Goal: Information Seeking & Learning: Learn about a topic

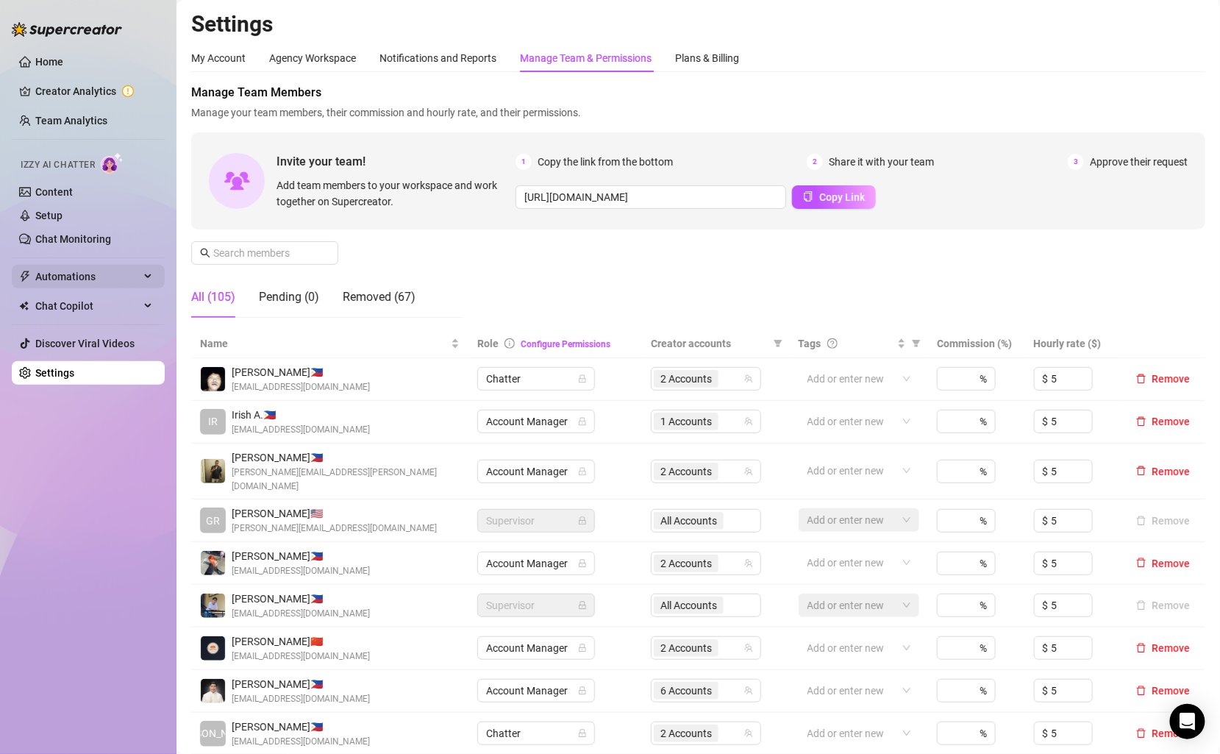
scroll to position [55, 0]
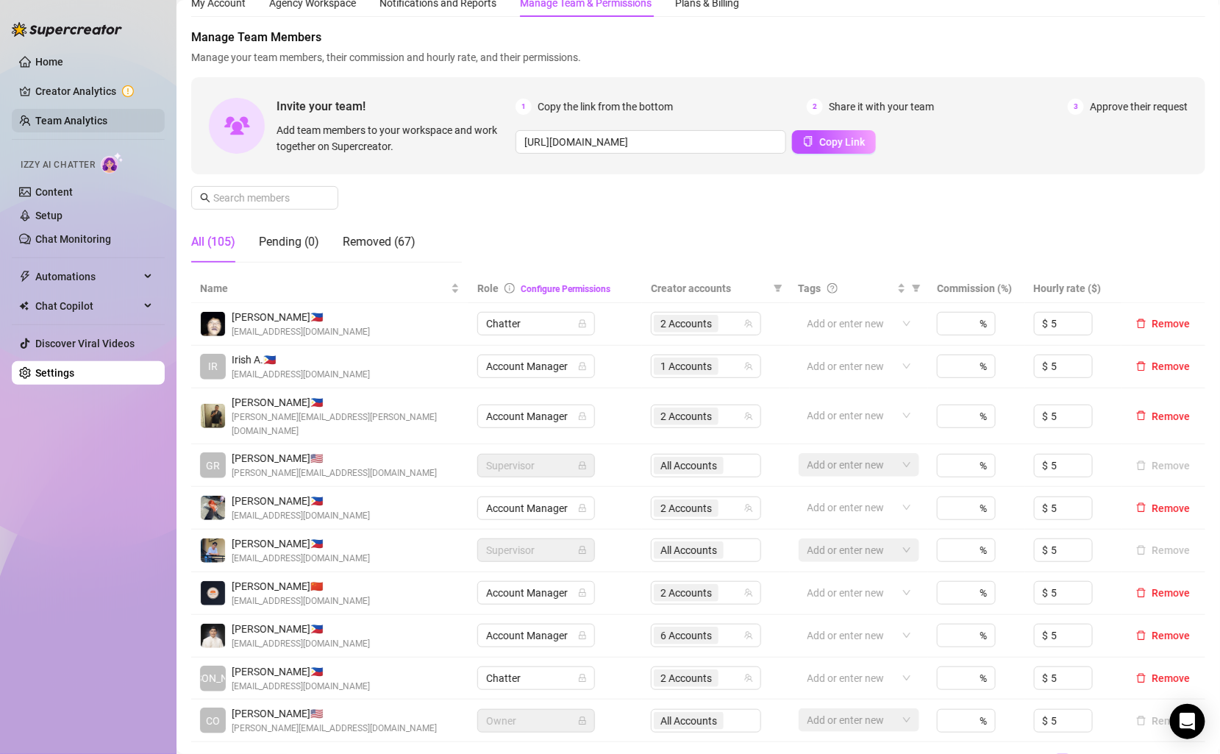
click at [82, 115] on link "Team Analytics" at bounding box center [71, 121] width 72 height 12
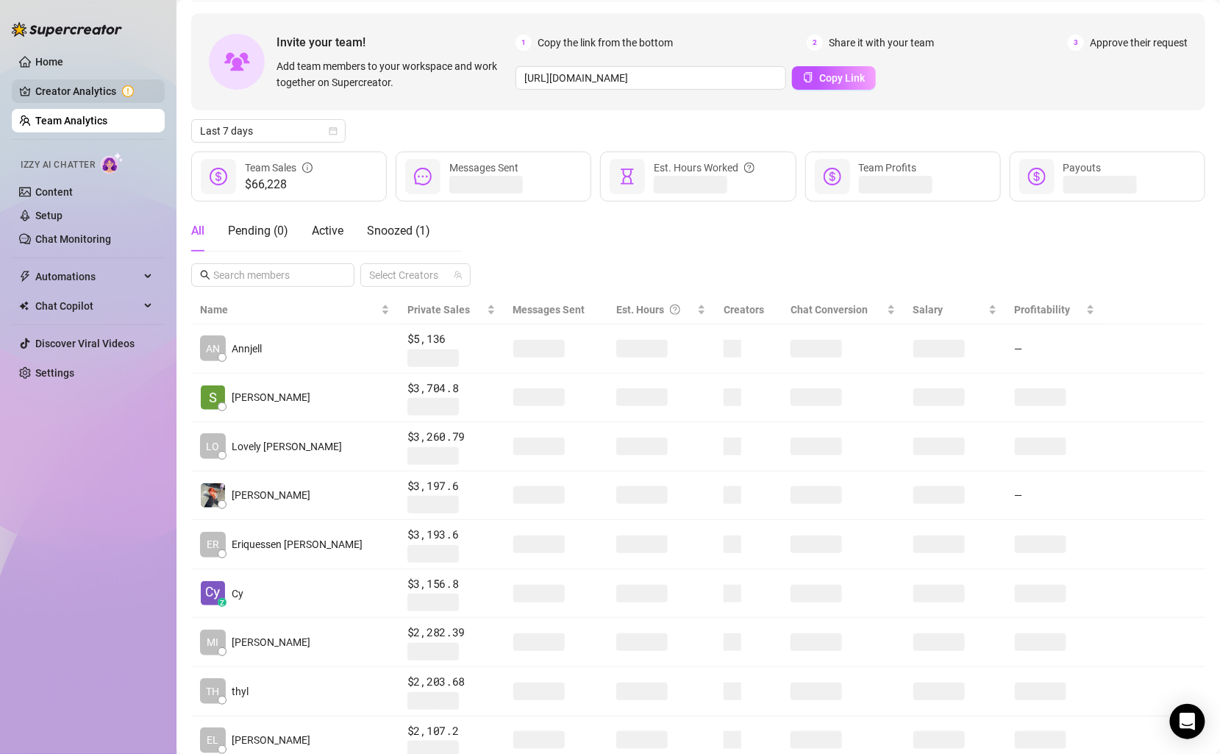
click at [85, 96] on link "Creator Analytics" at bounding box center [94, 91] width 118 height 24
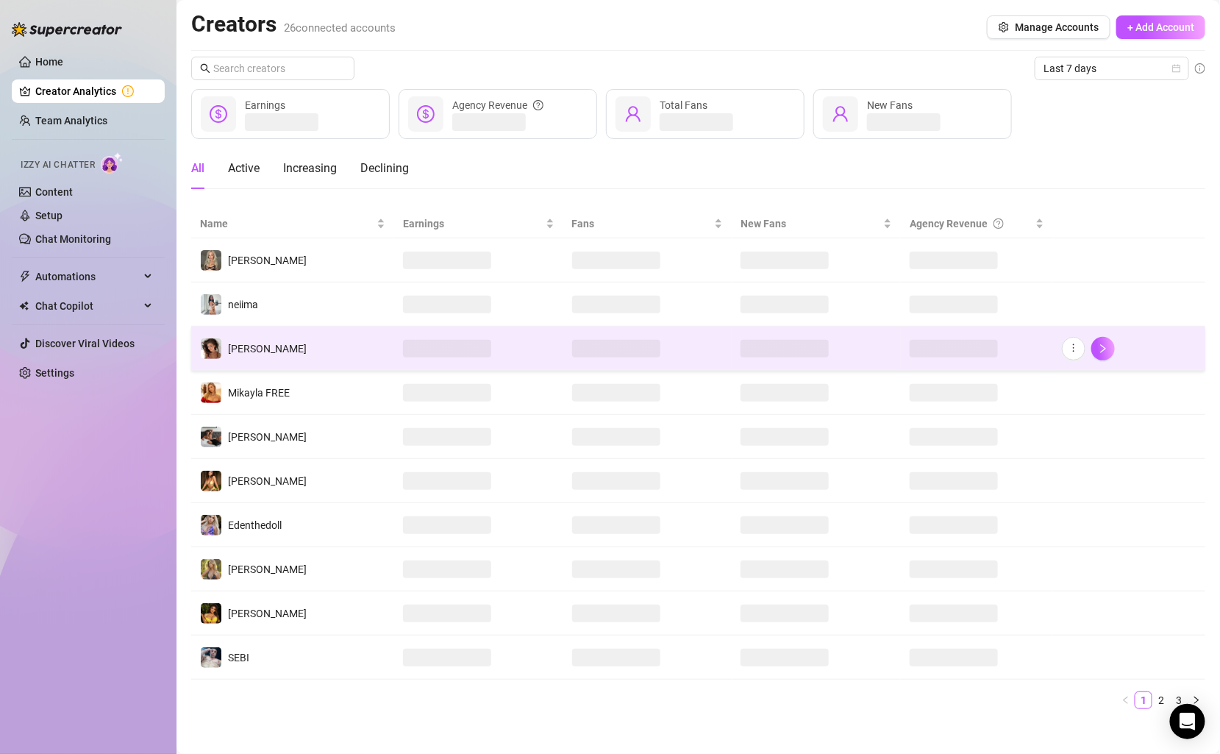
click at [311, 350] on td "[PERSON_NAME]" at bounding box center [292, 349] width 203 height 44
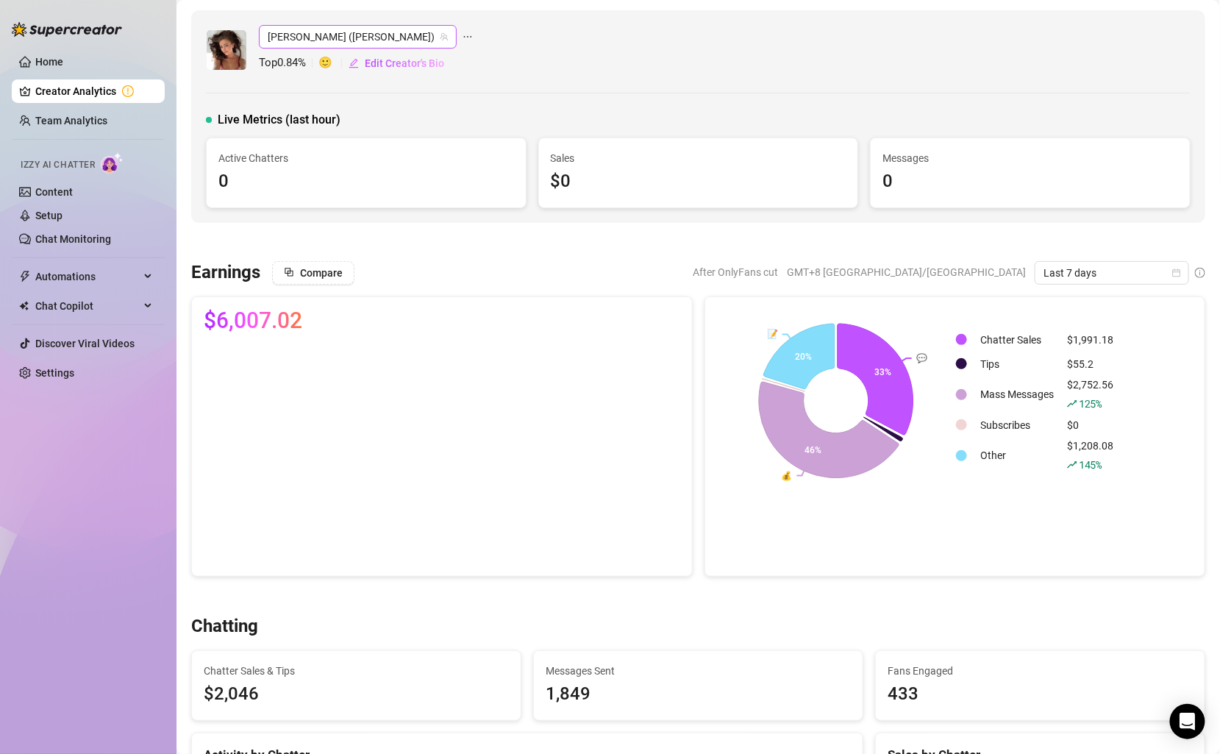
click at [440, 37] on icon "team" at bounding box center [444, 36] width 9 height 9
click at [382, 32] on span "[PERSON_NAME] ([PERSON_NAME])" at bounding box center [358, 37] width 180 height 22
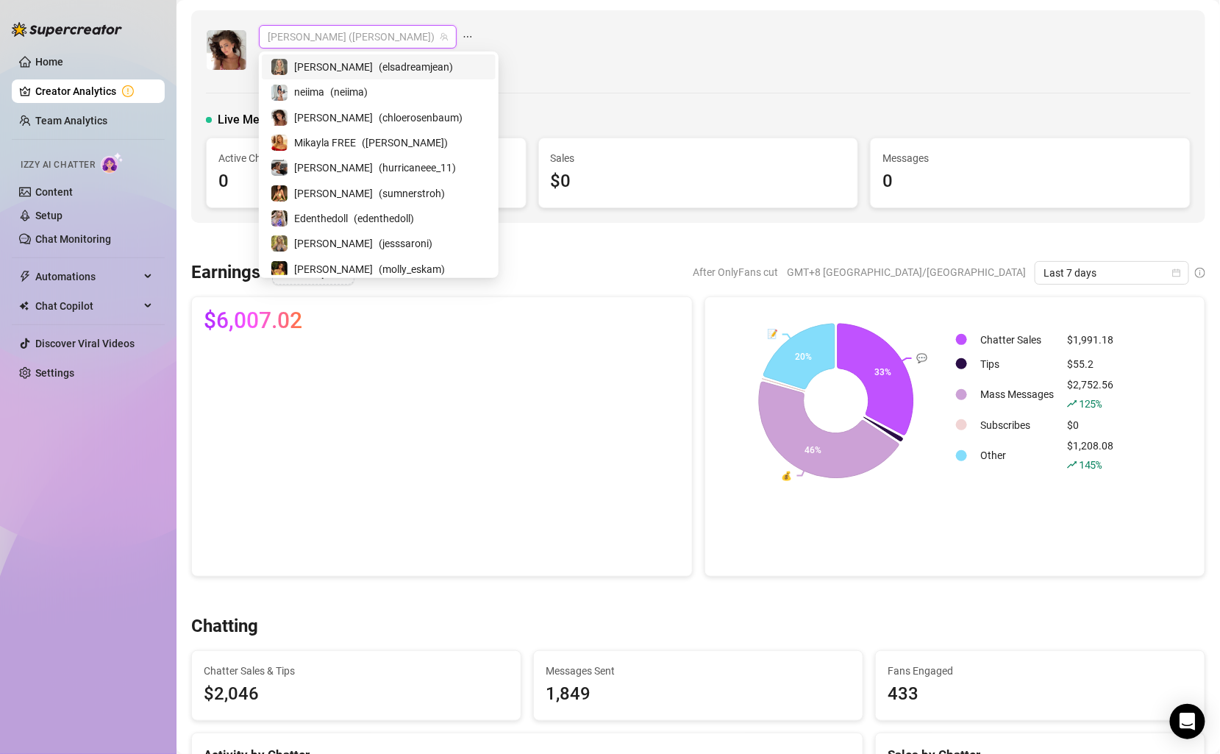
click at [463, 18] on div "[PERSON_NAME] ([PERSON_NAME]) Top 0.84 % 🙂 Edit Creator's Bio Live Metrics (las…" at bounding box center [698, 116] width 1014 height 213
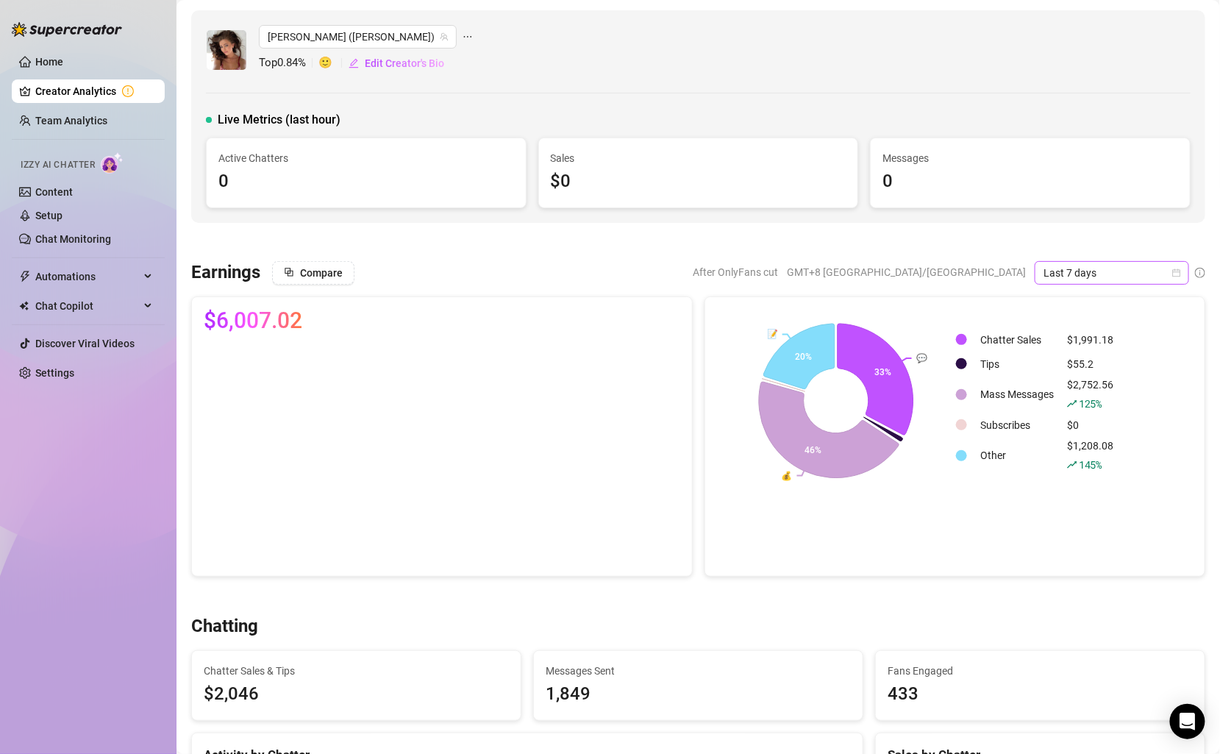
click at [1174, 273] on icon "calendar" at bounding box center [1176, 272] width 9 height 9
click at [1099, 396] on div "Custom date" at bounding box center [1112, 395] width 131 height 16
type input "[DATE]"
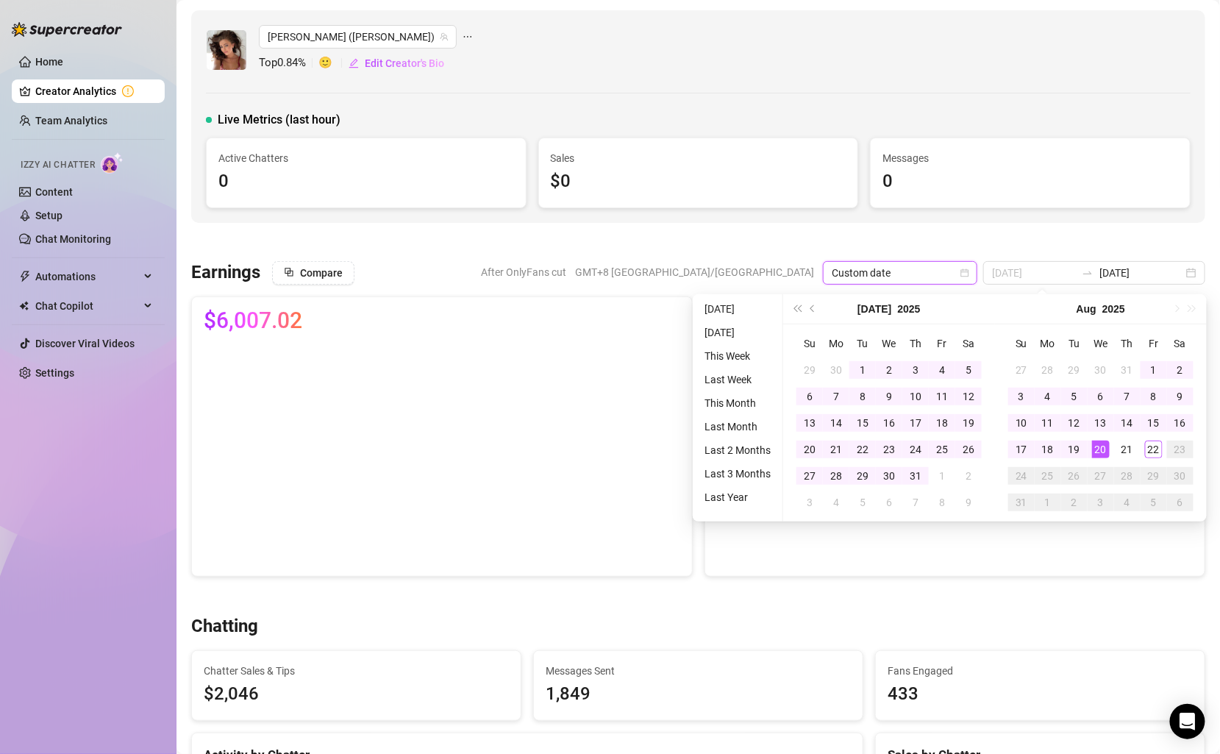
type input "[DATE]"
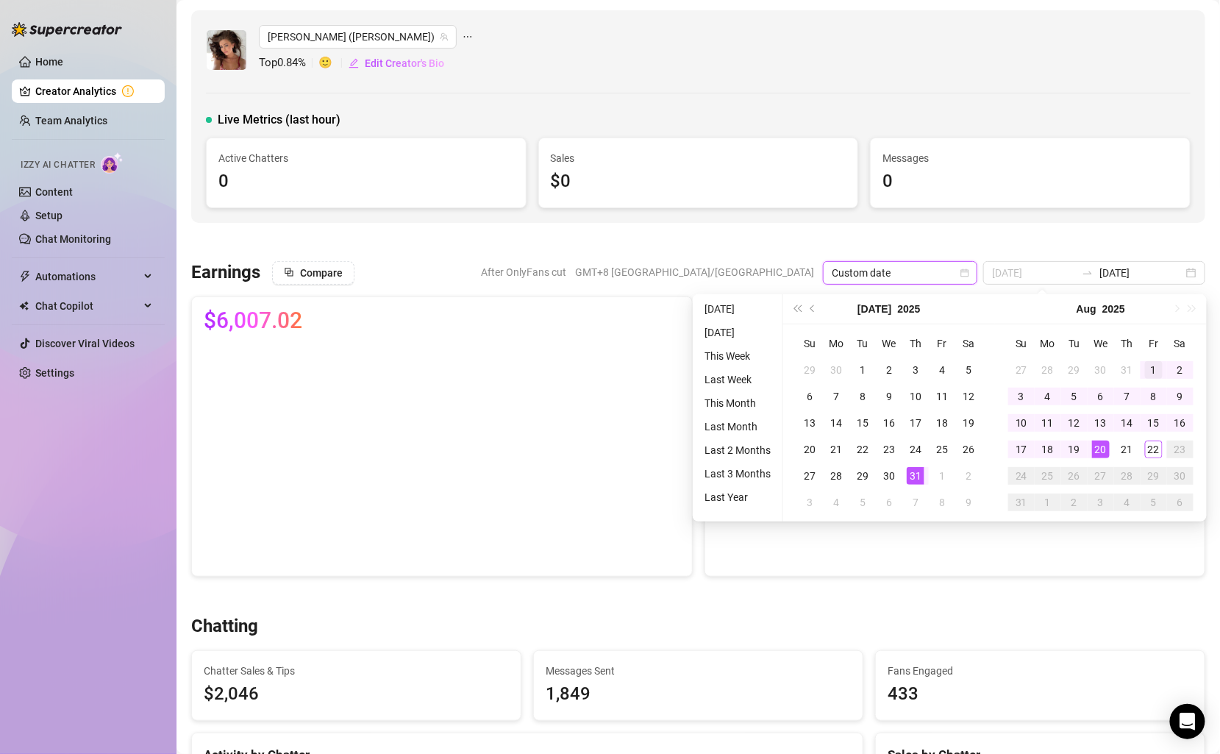
type input "[DATE]"
click at [1148, 371] on div "1" at bounding box center [1154, 370] width 18 height 18
type input "[DATE]"
click at [1155, 450] on div "22" at bounding box center [1154, 450] width 18 height 18
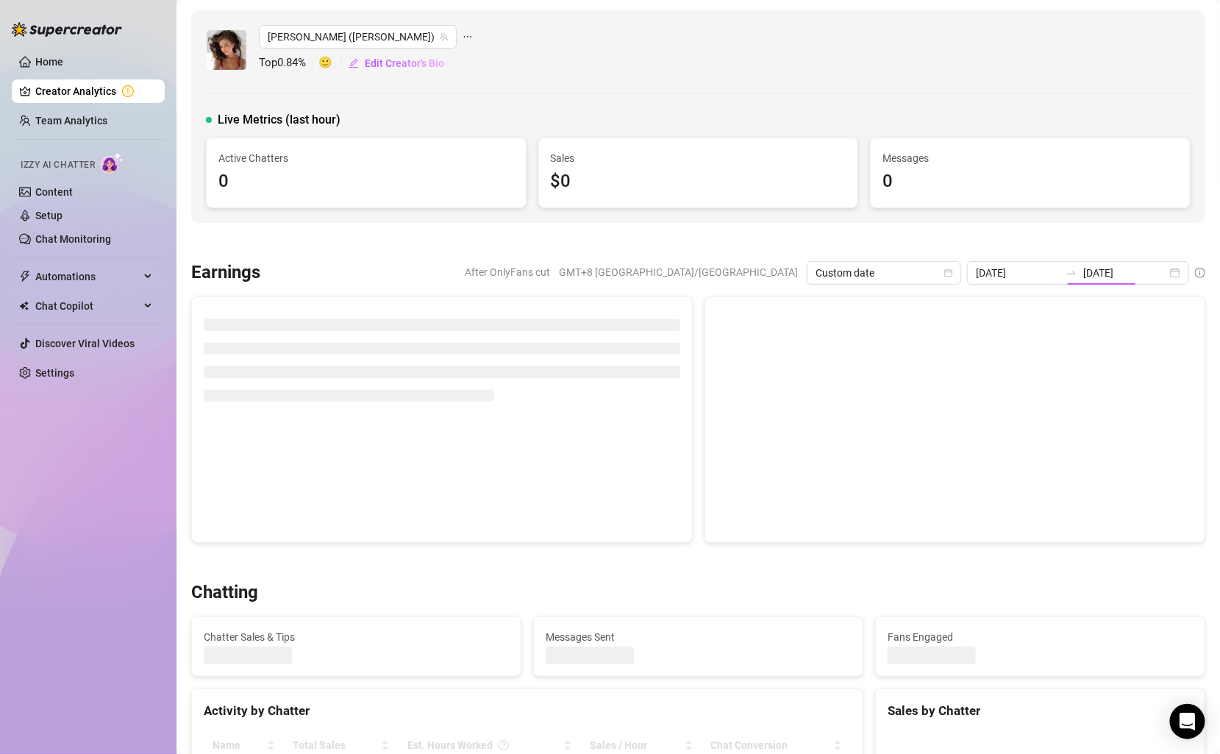
type input "[DATE]"
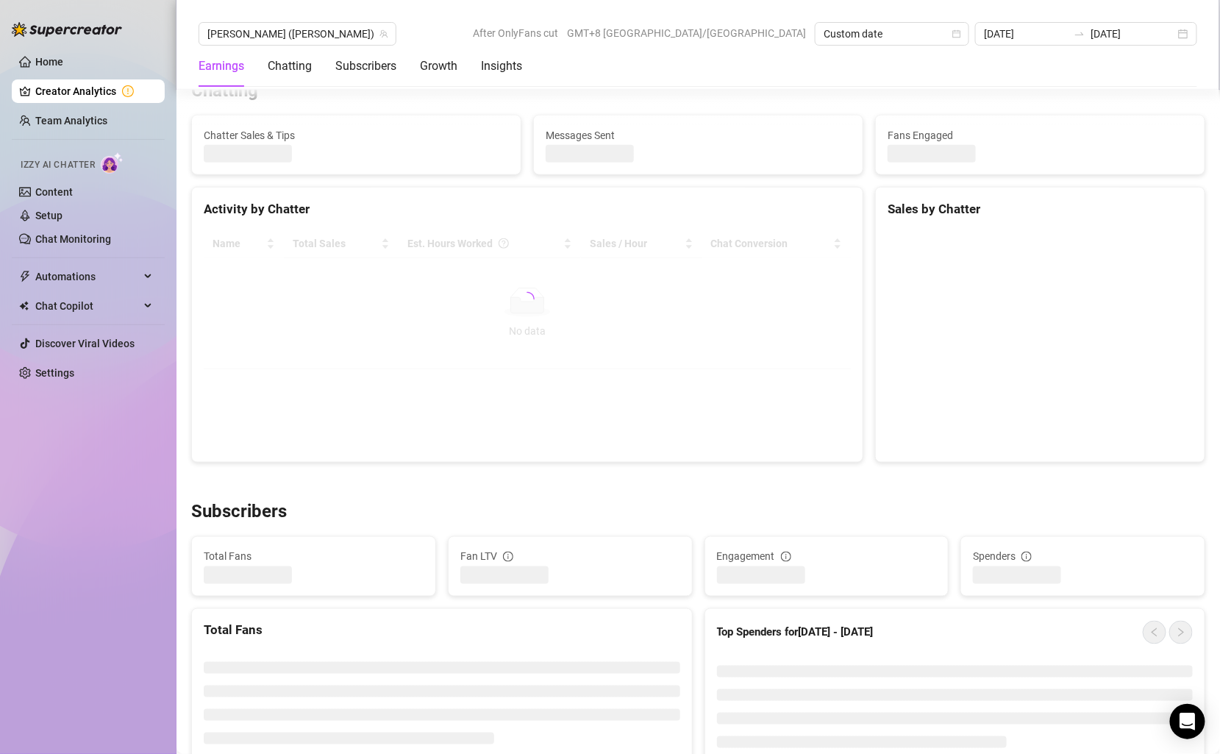
scroll to position [477, 0]
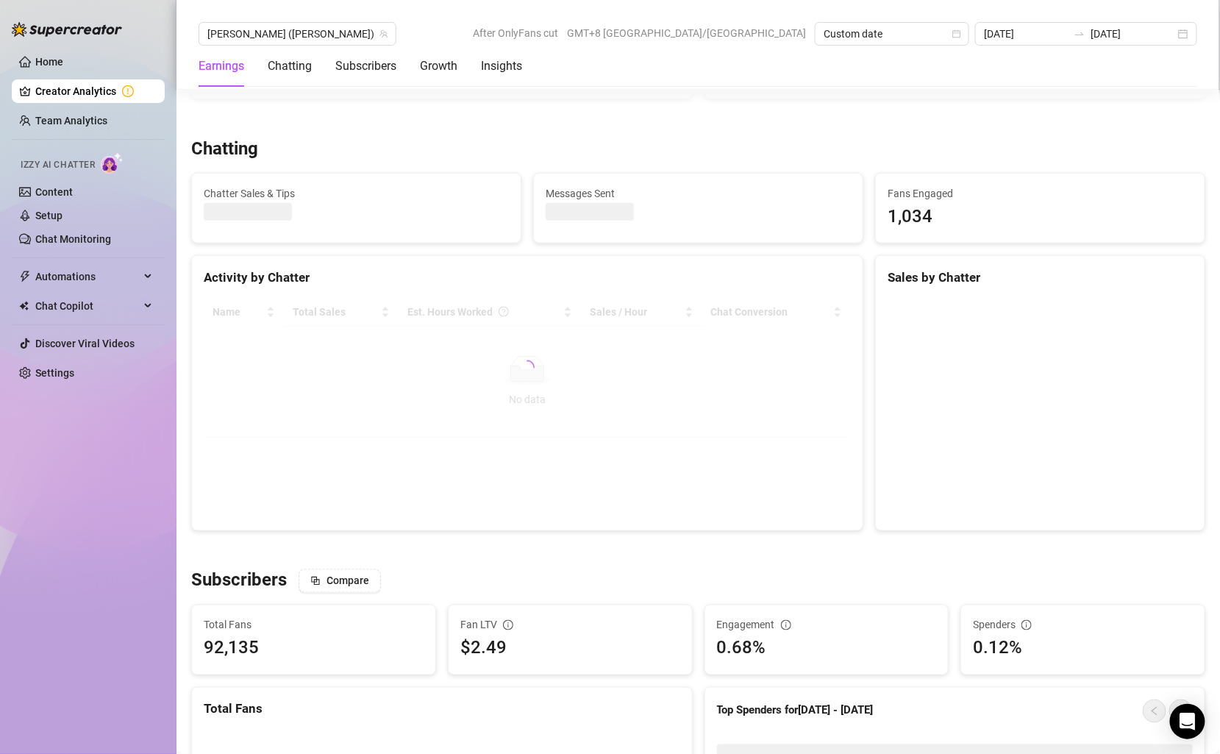
click at [413, 252] on div "Chatting Chatter Sales & Tips Messages Sent Fans Engaged 1,034 Activity by Chat…" at bounding box center [698, 334] width 1026 height 393
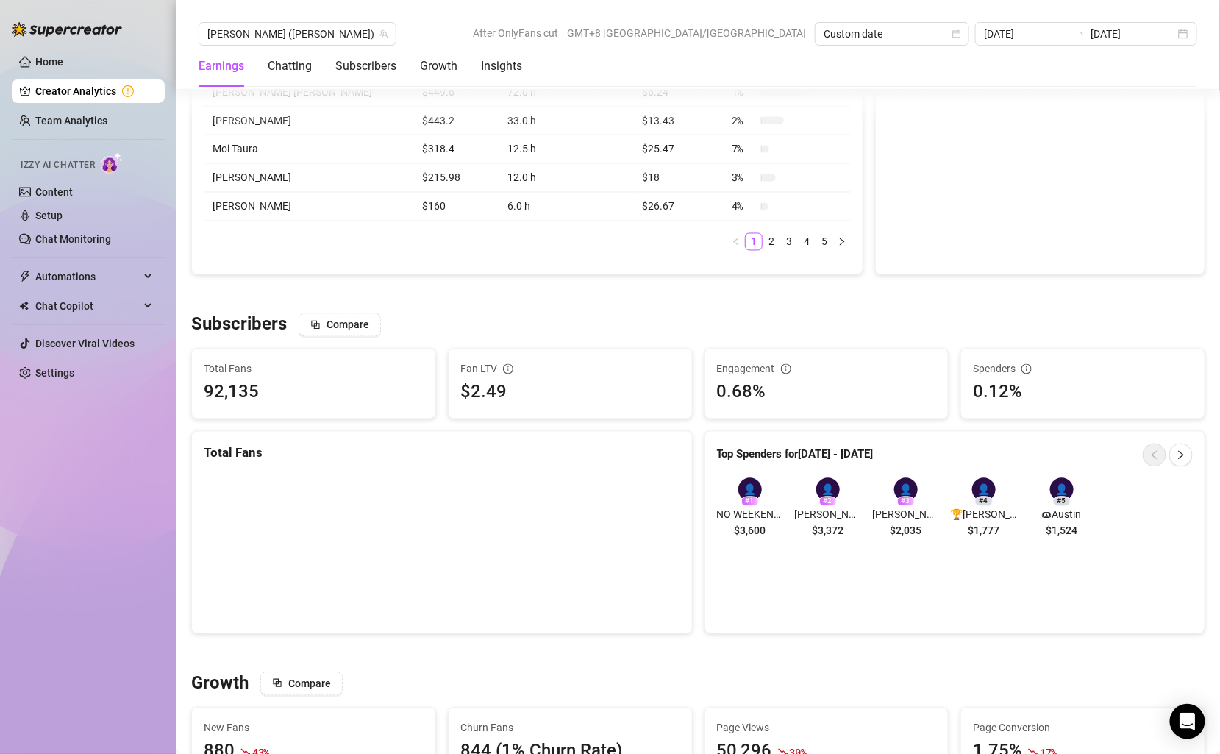
scroll to position [870, 0]
click at [746, 498] on div "# 1" at bounding box center [750, 501] width 18 height 10
click at [755, 491] on div "👤" at bounding box center [750, 489] width 24 height 24
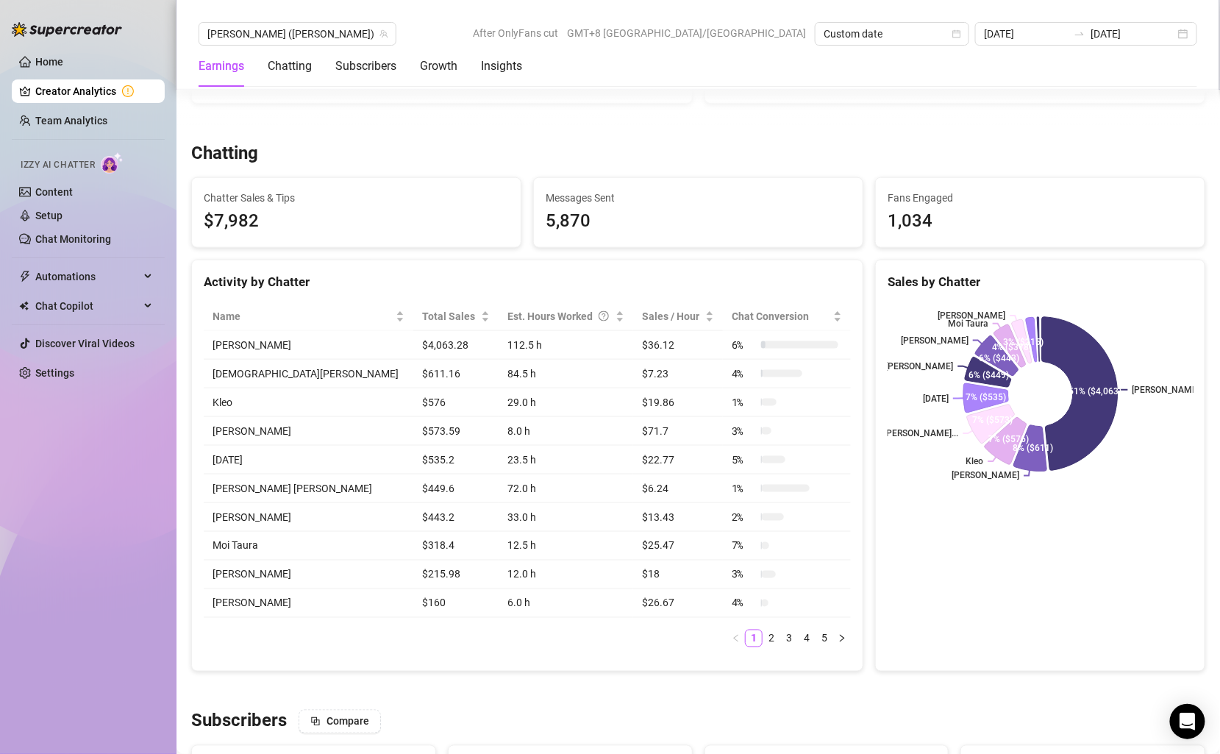
scroll to position [457, 0]
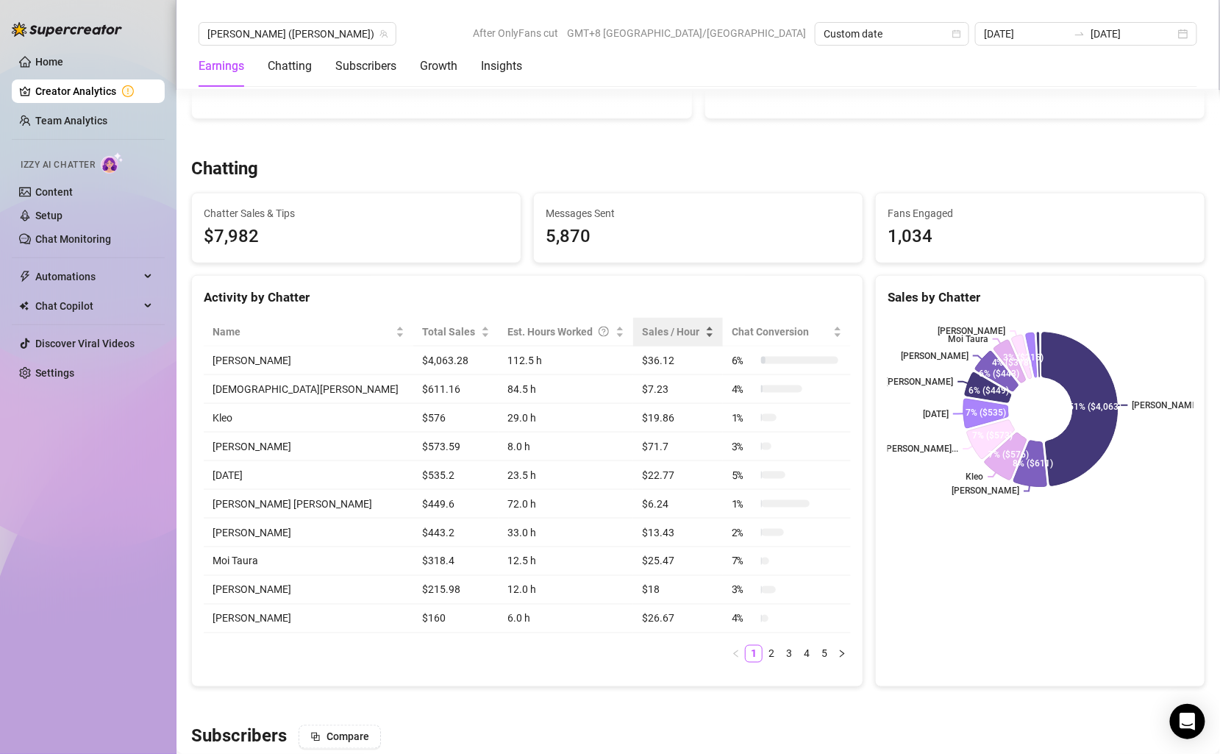
click at [684, 329] on div "Sales / Hour" at bounding box center [678, 332] width 72 height 16
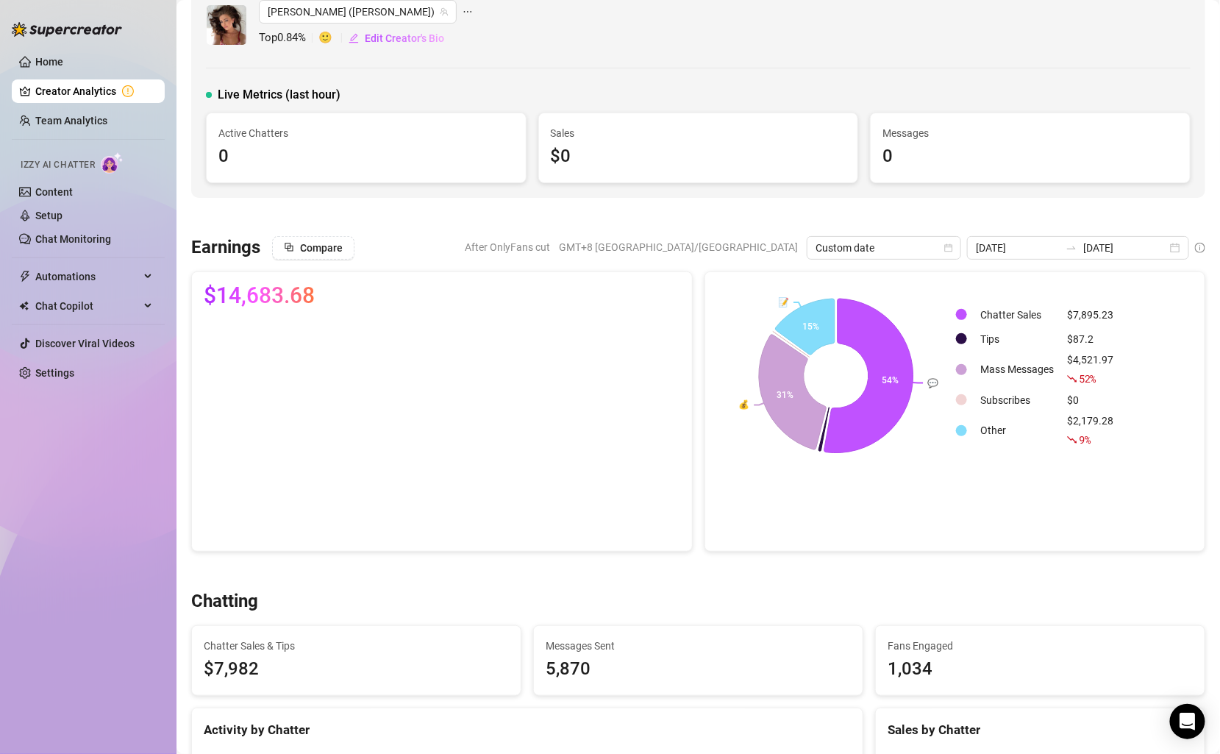
scroll to position [0, 0]
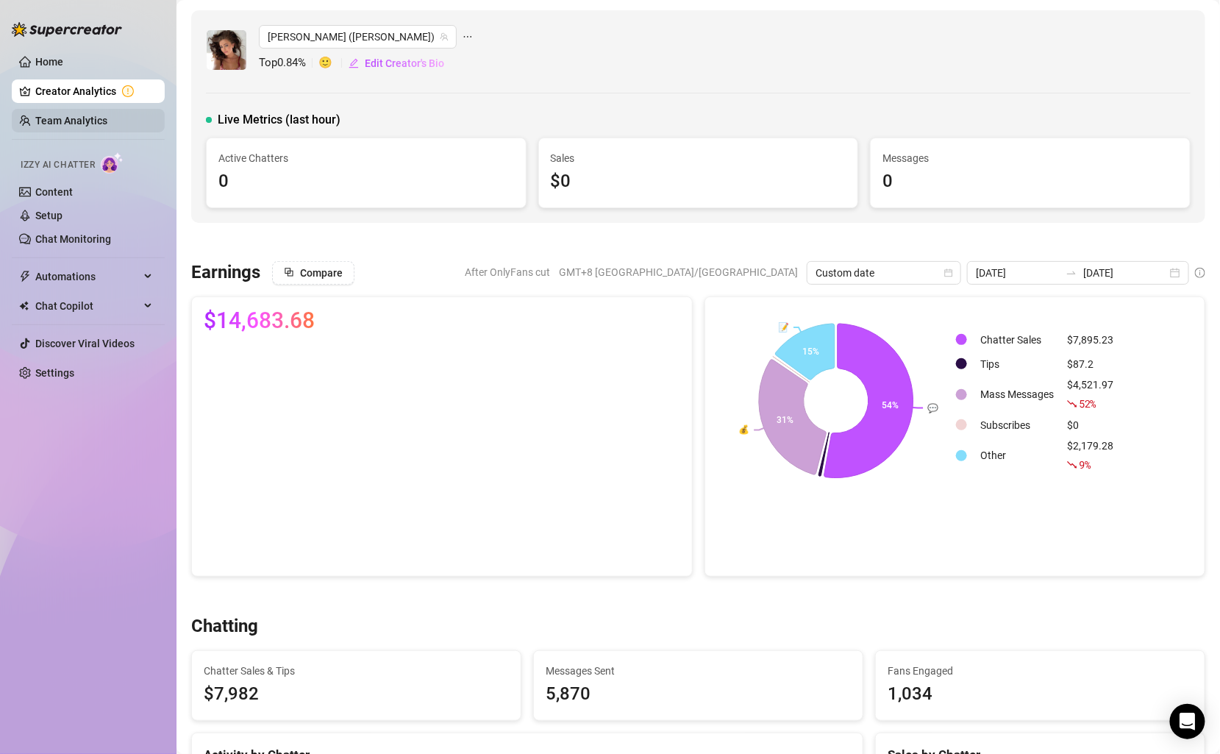
click at [90, 121] on link "Team Analytics" at bounding box center [71, 121] width 72 height 12
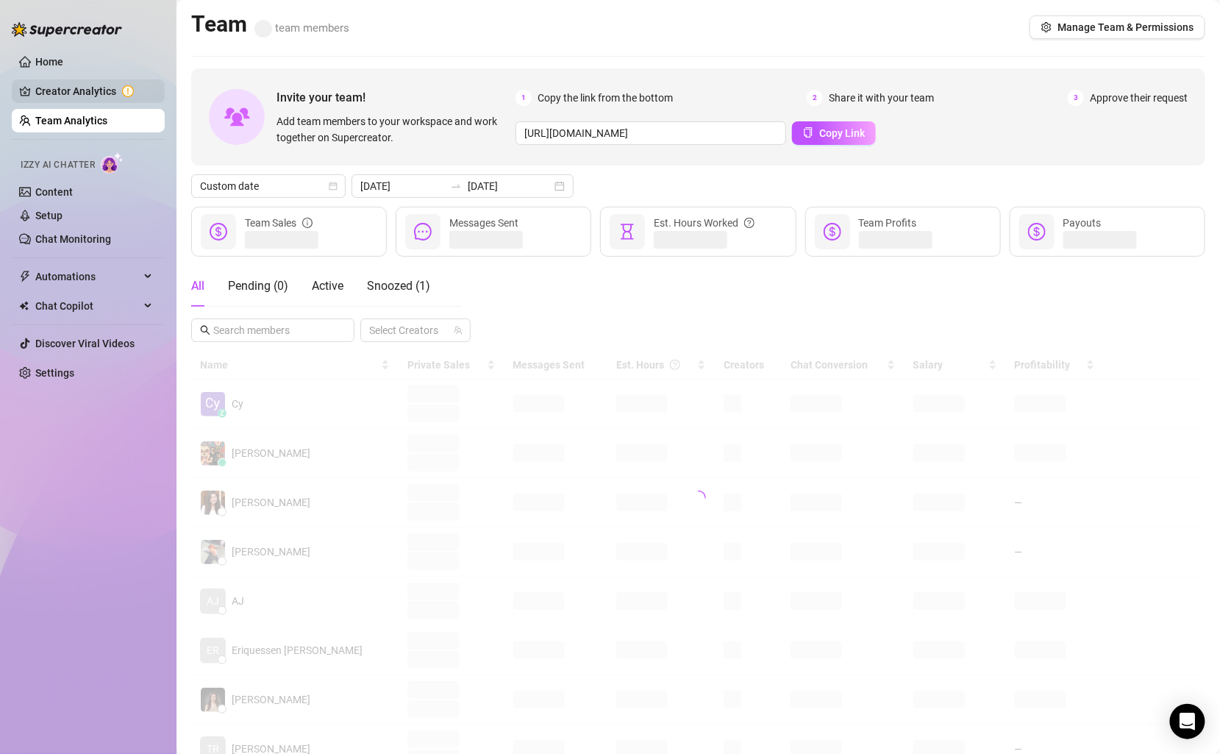
click at [90, 89] on link "Creator Analytics" at bounding box center [94, 91] width 118 height 24
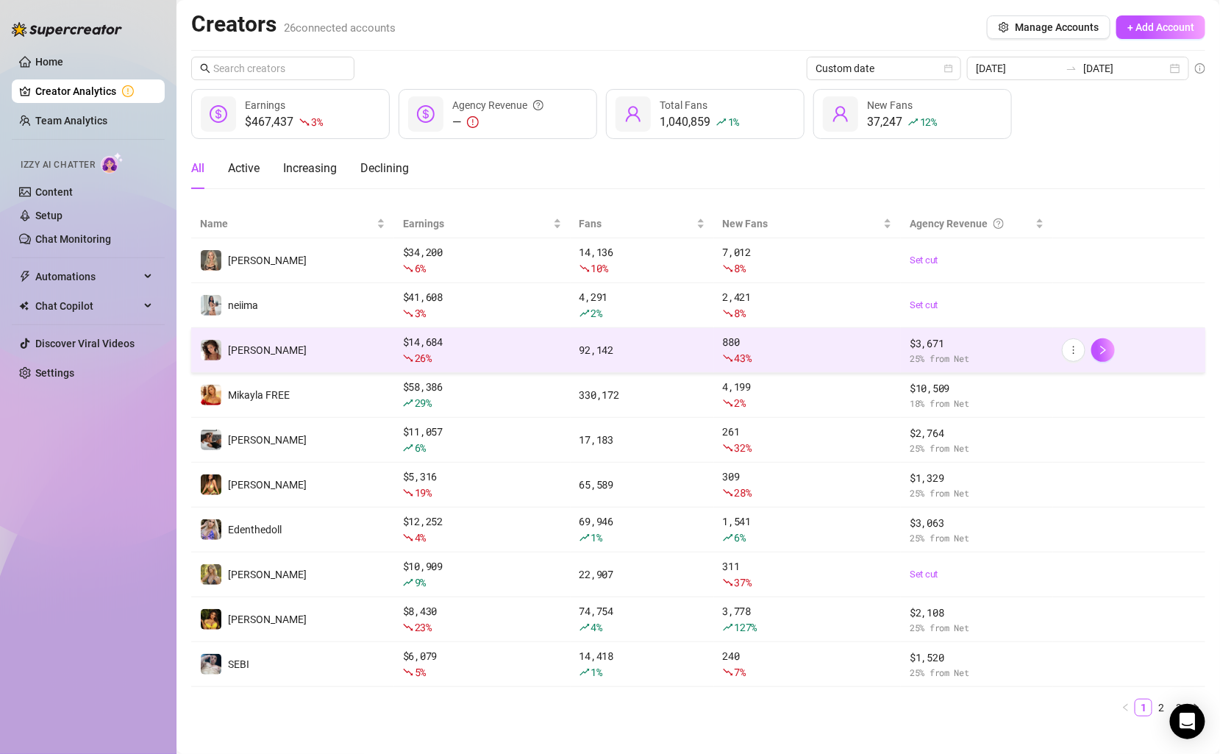
click at [353, 352] on td "[PERSON_NAME]" at bounding box center [292, 350] width 203 height 45
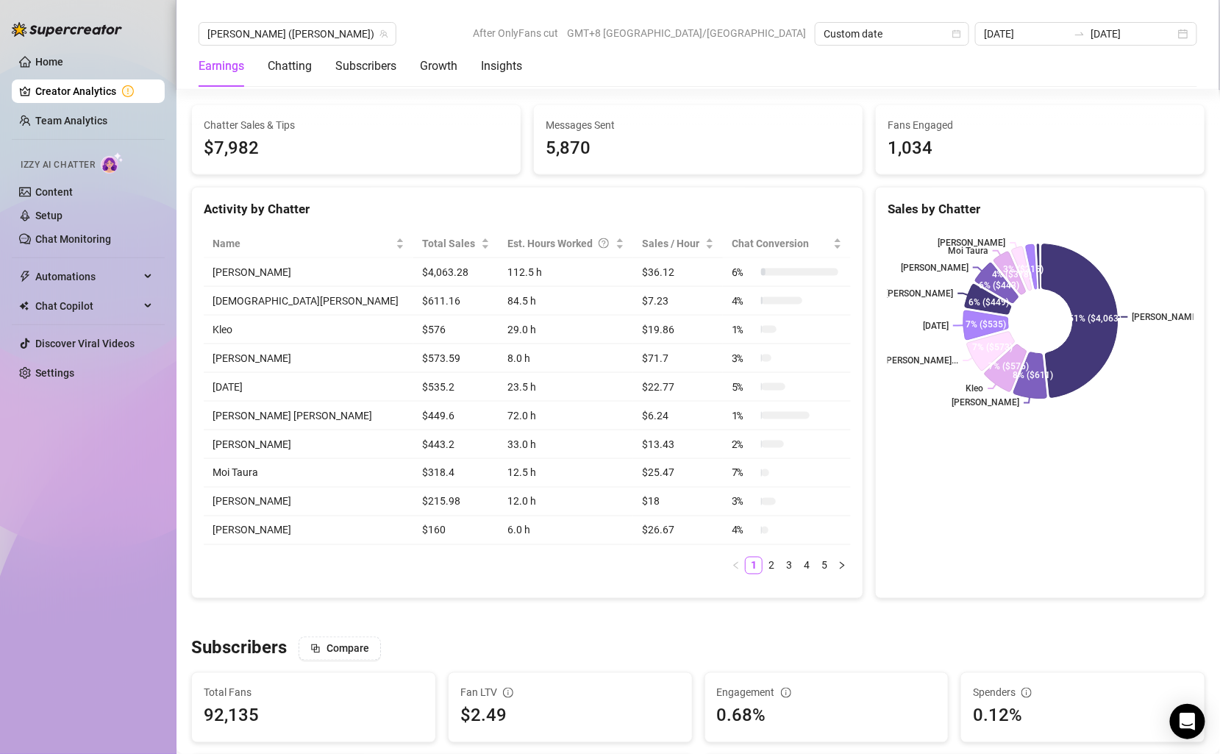
scroll to position [541, 0]
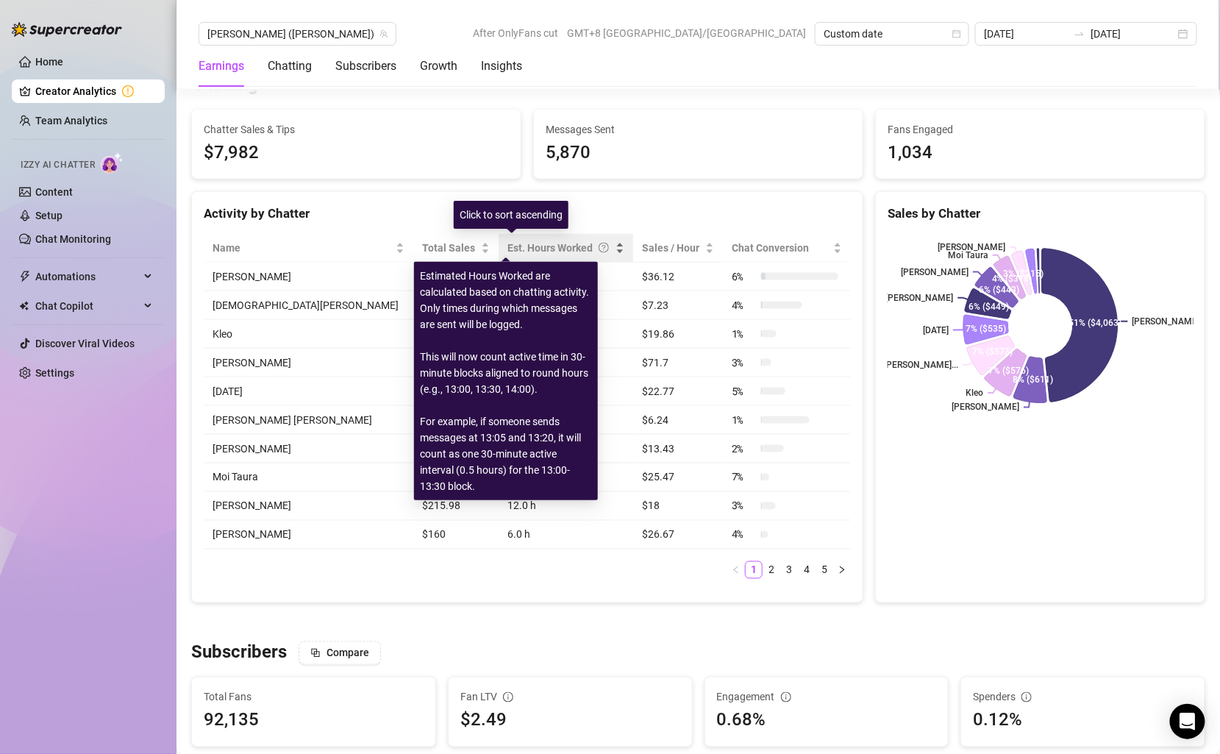
click at [543, 246] on div "Est. Hours Worked" at bounding box center [559, 248] width 105 height 16
click at [560, 243] on div "Est. Hours Worked" at bounding box center [559, 248] width 105 height 16
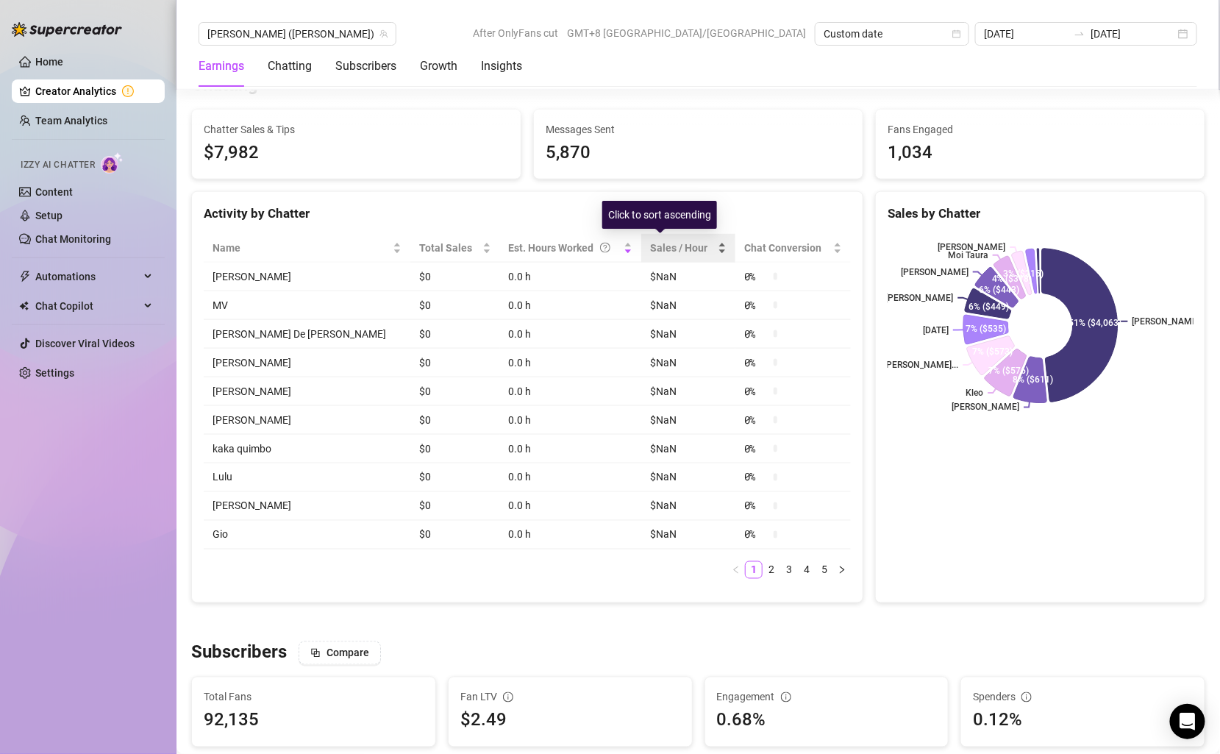
click at [664, 243] on span "Sales / Hour" at bounding box center [682, 248] width 65 height 16
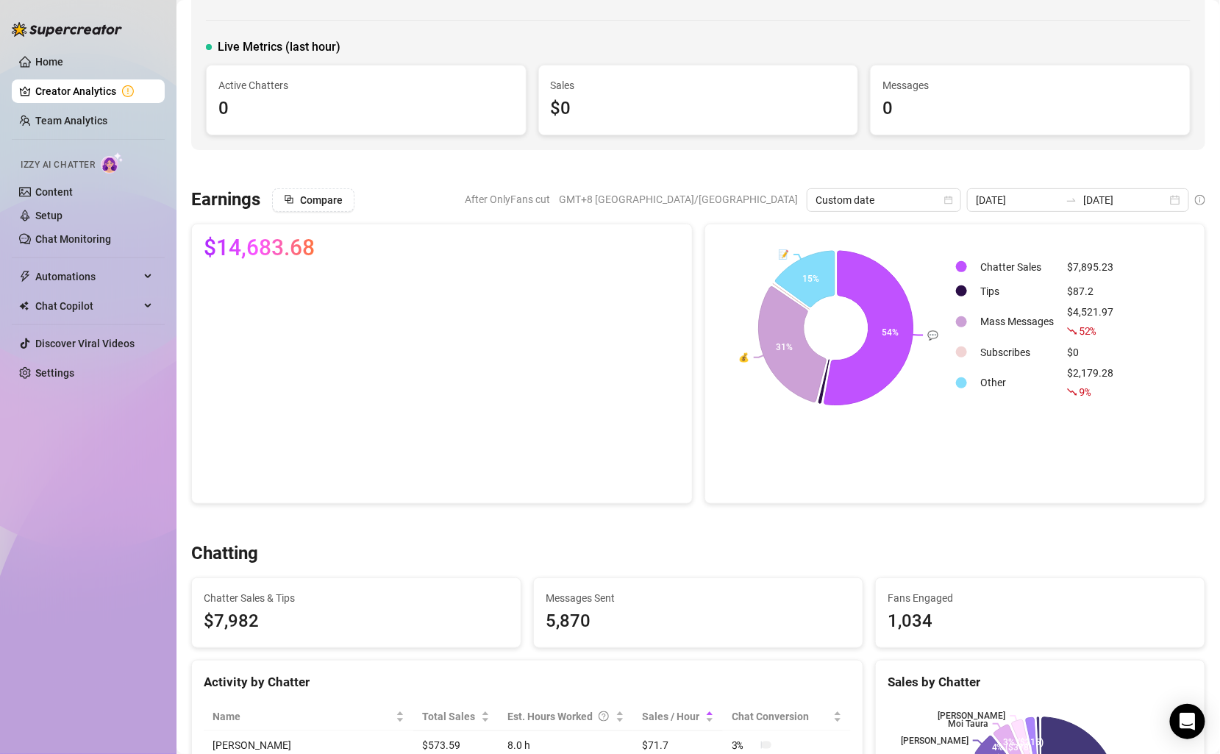
scroll to position [71, 0]
click at [1175, 198] on div "[DATE] [DATE]" at bounding box center [1078, 202] width 222 height 24
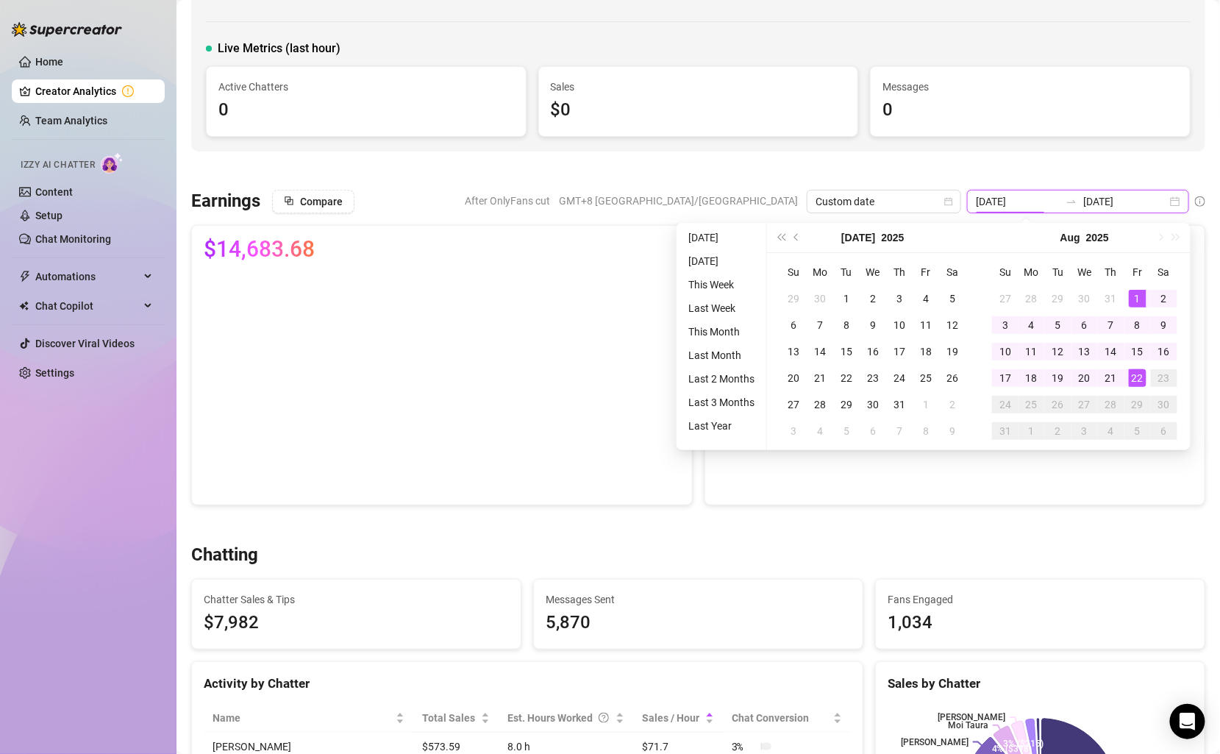
click at [1175, 198] on div "[DATE] [DATE]" at bounding box center [1078, 202] width 222 height 24
type input "[DATE]"
click at [635, 549] on div "Chatting" at bounding box center [698, 555] width 1014 height 24
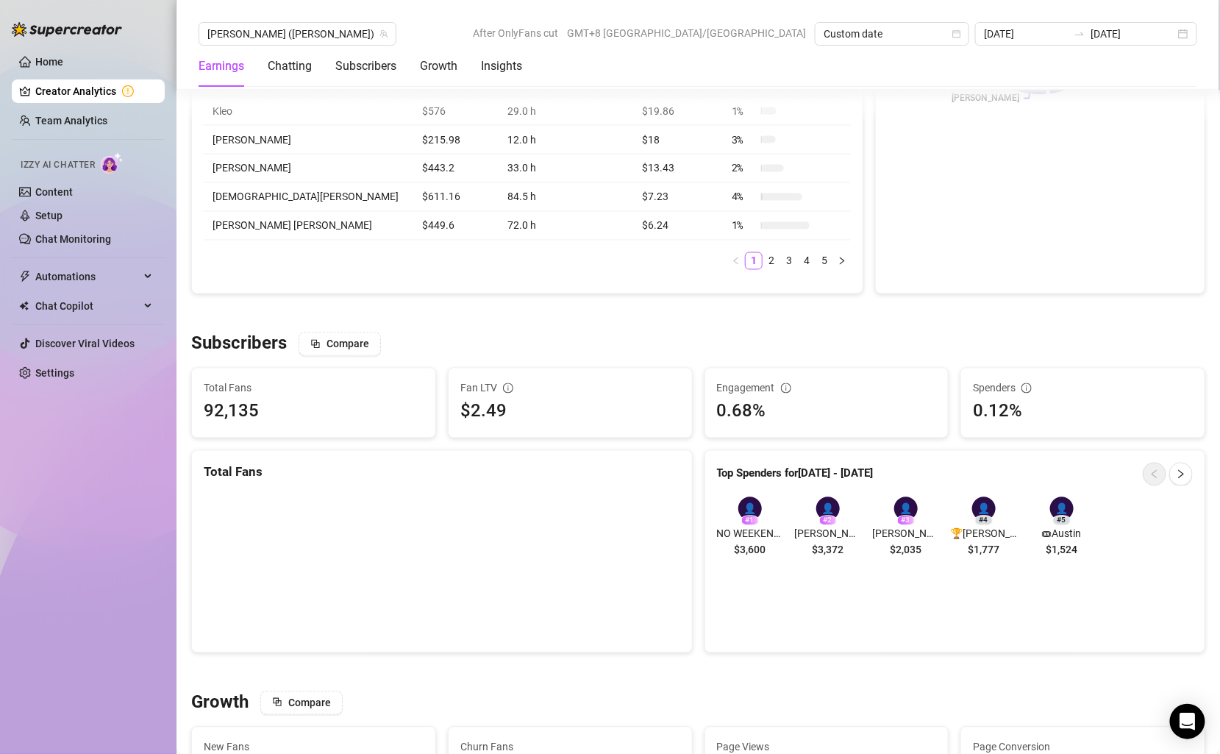
scroll to position [861, 0]
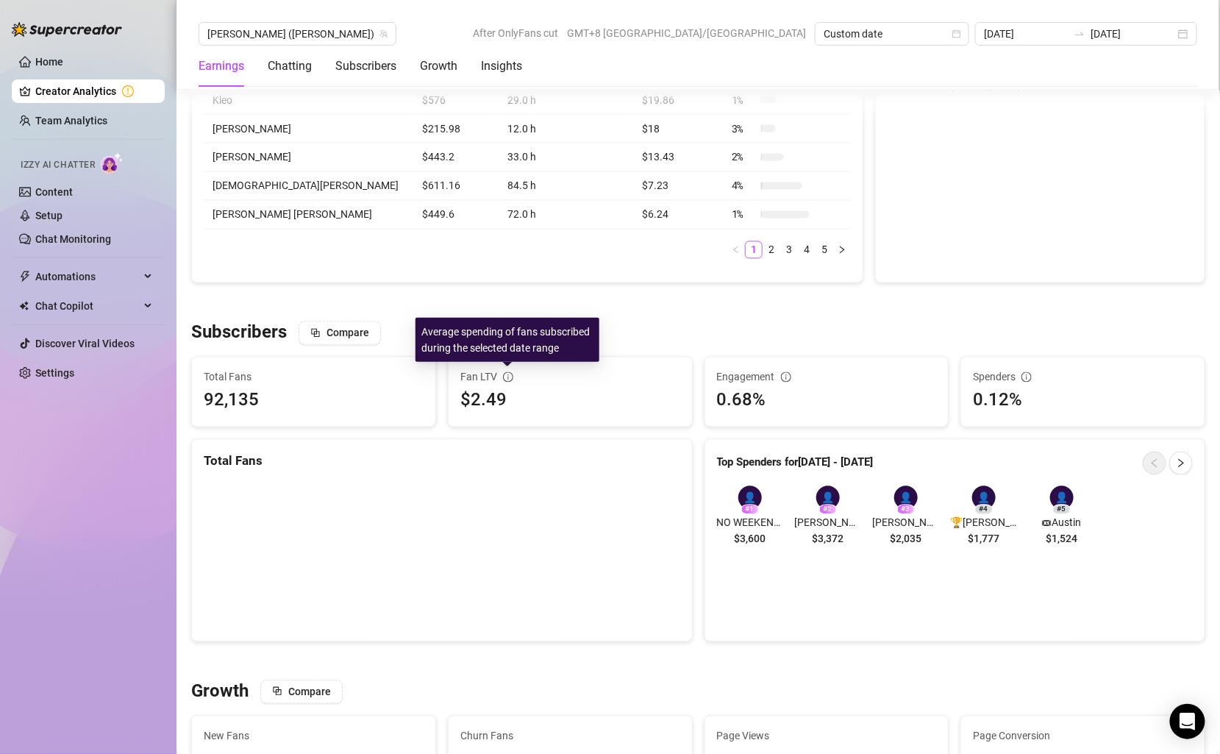
click at [507, 372] on icon "info-circle" at bounding box center [508, 377] width 10 height 10
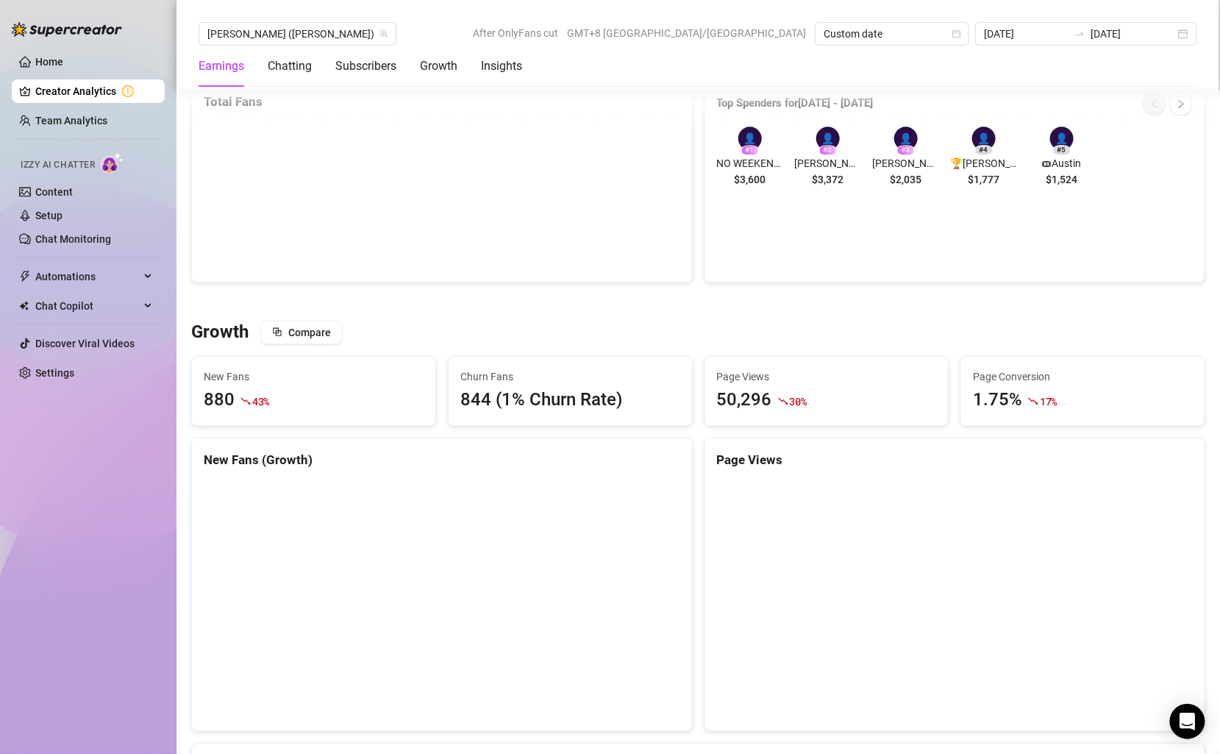
scroll to position [1267, 0]
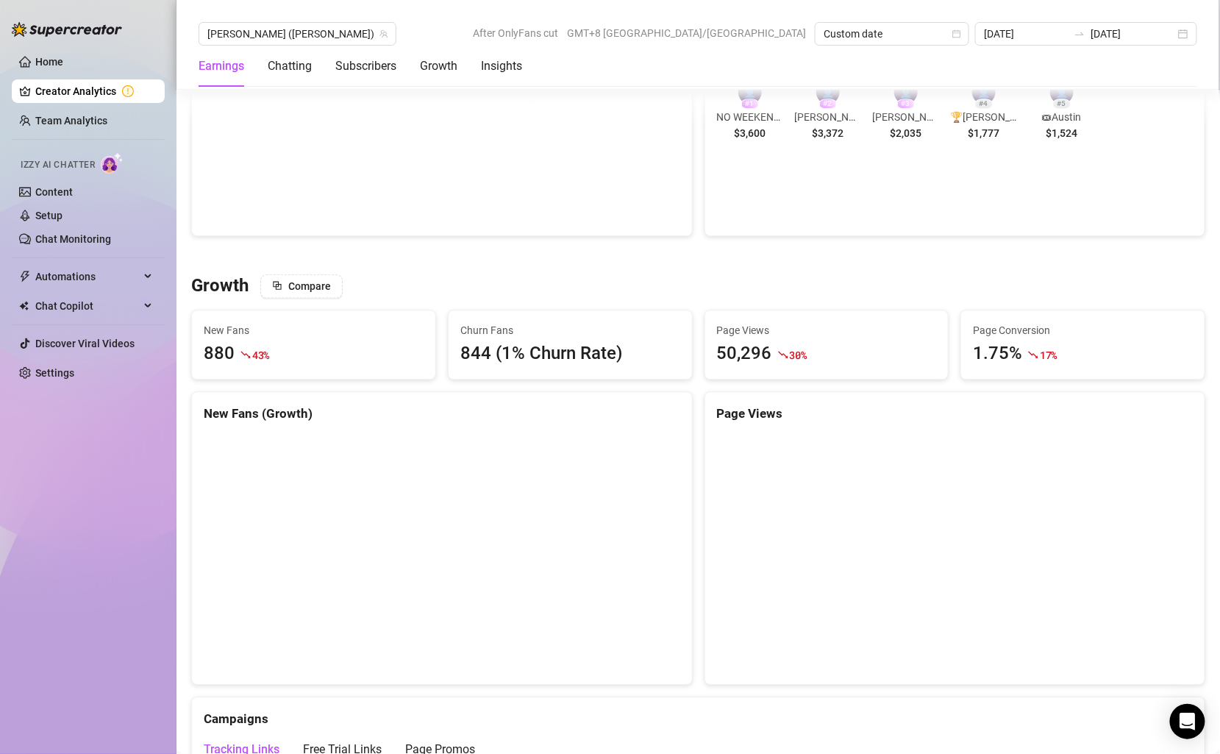
click at [493, 357] on div "844 (1% Churn Rate)" at bounding box center [570, 354] width 220 height 28
click at [482, 354] on div "844 (1% Churn Rate)" at bounding box center [570, 354] width 220 height 28
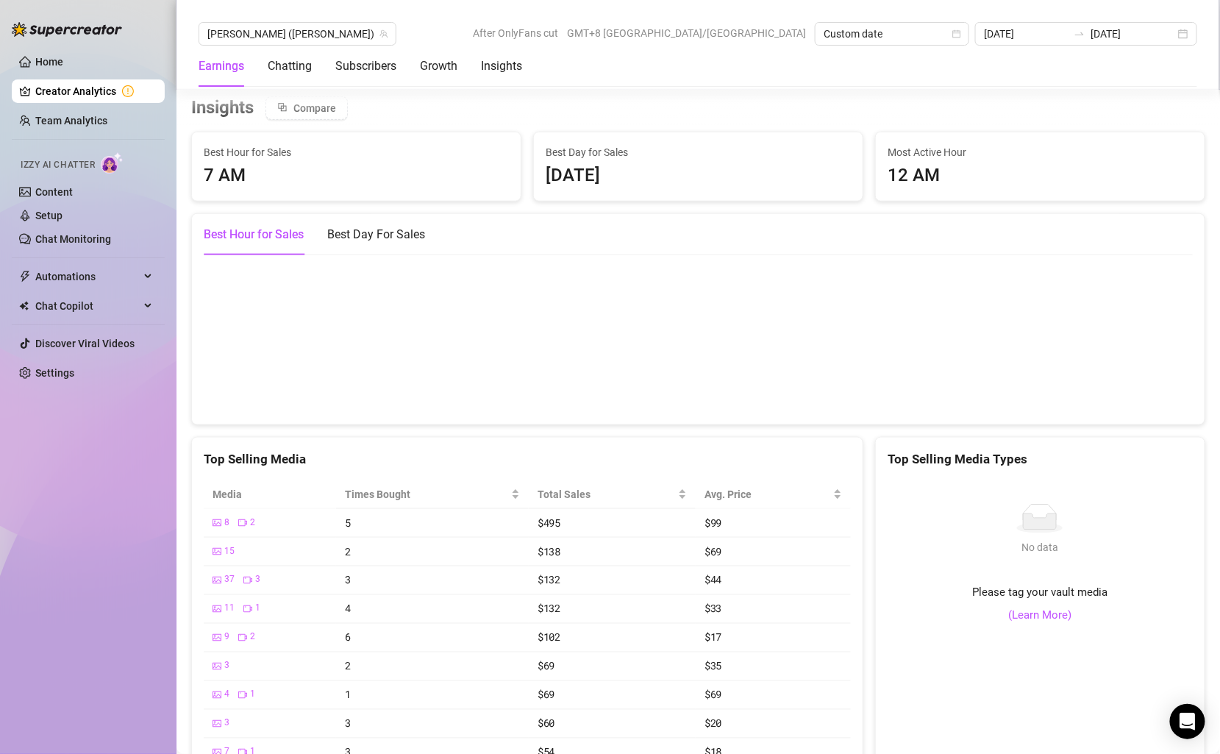
scroll to position [2487, 0]
click at [384, 227] on div "Best Day For Sales" at bounding box center [376, 234] width 98 height 18
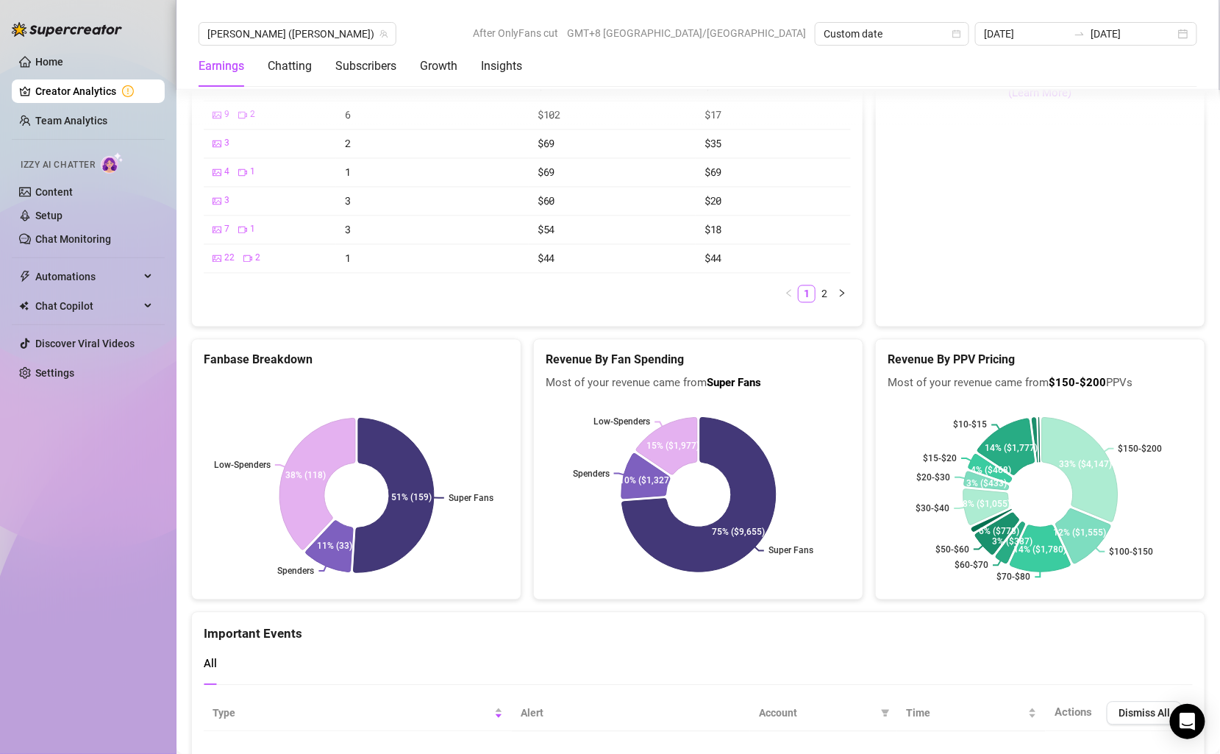
scroll to position [3009, 0]
click at [107, 115] on link "Team Analytics" at bounding box center [71, 121] width 72 height 12
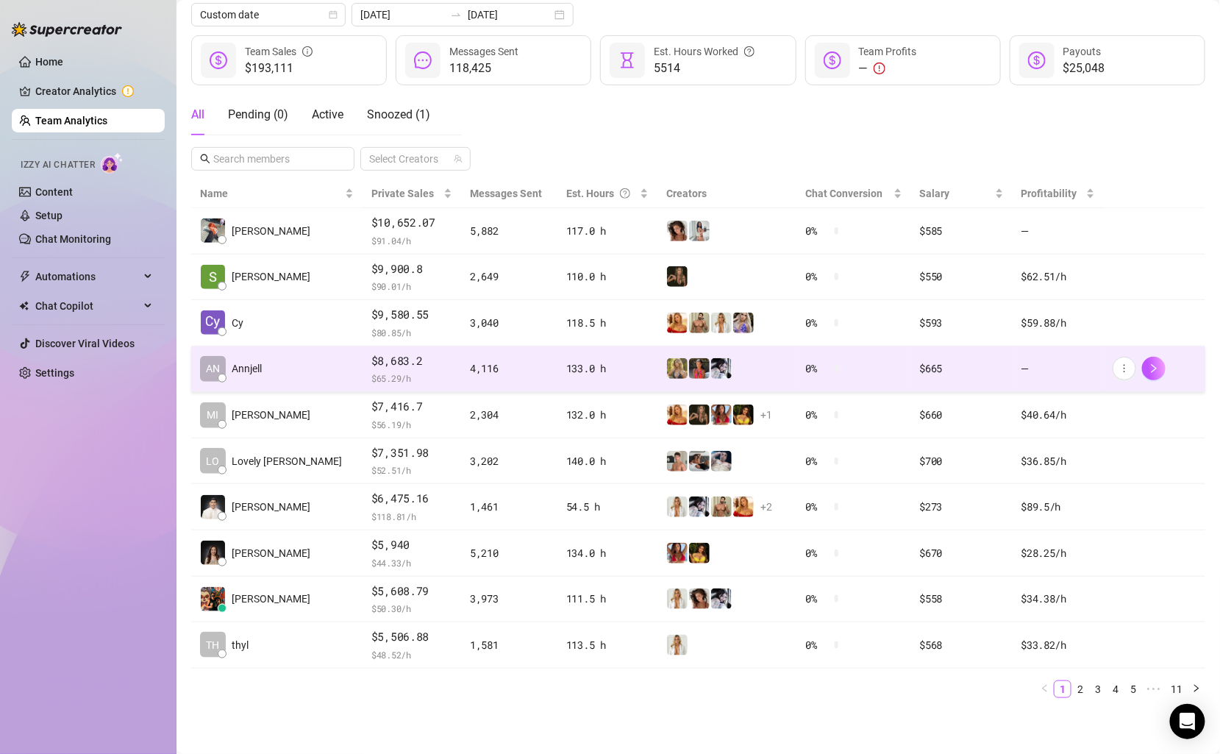
scroll to position [166, 0]
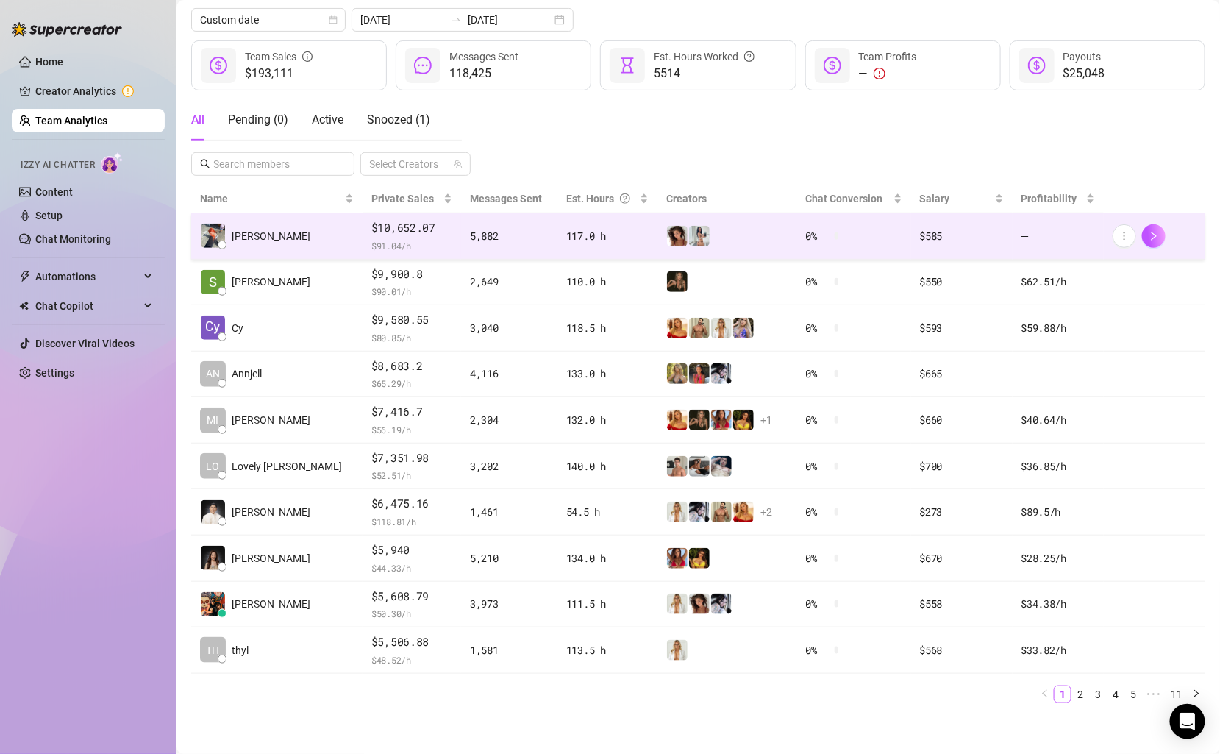
click at [397, 233] on span "$10,652.07" at bounding box center [411, 228] width 81 height 18
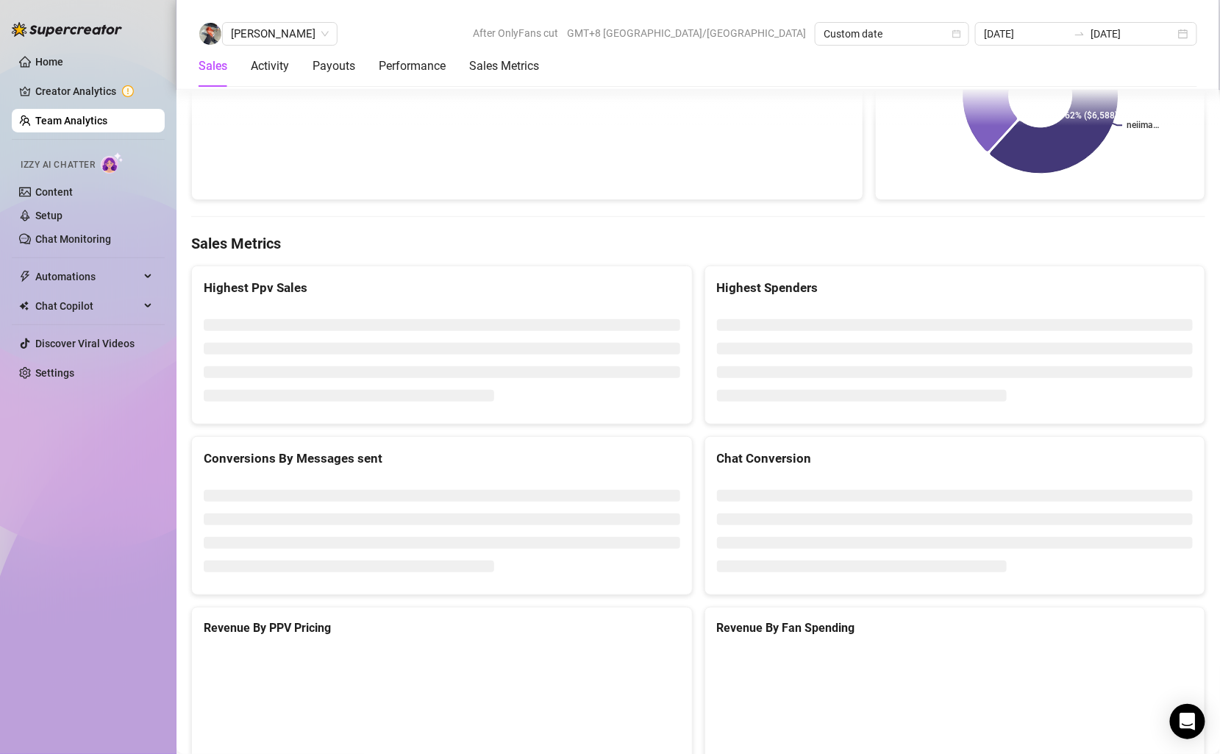
scroll to position [2195, 0]
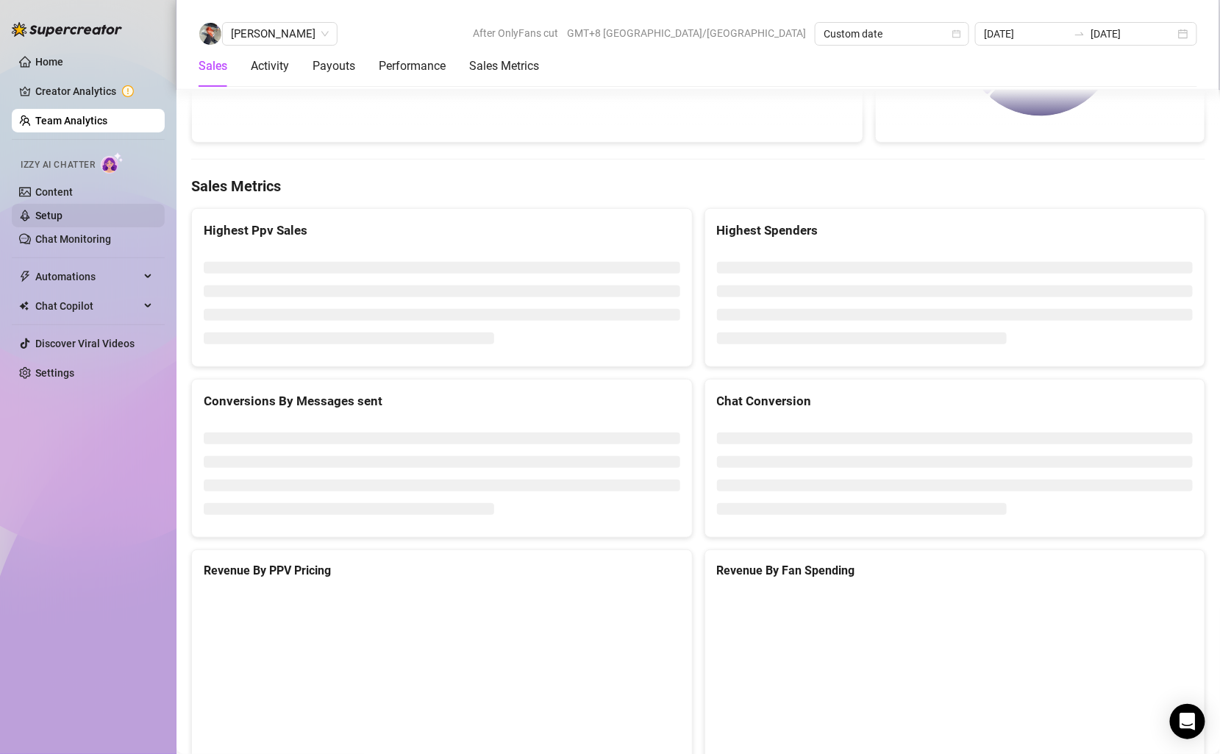
click at [63, 213] on link "Setup" at bounding box center [48, 216] width 27 height 12
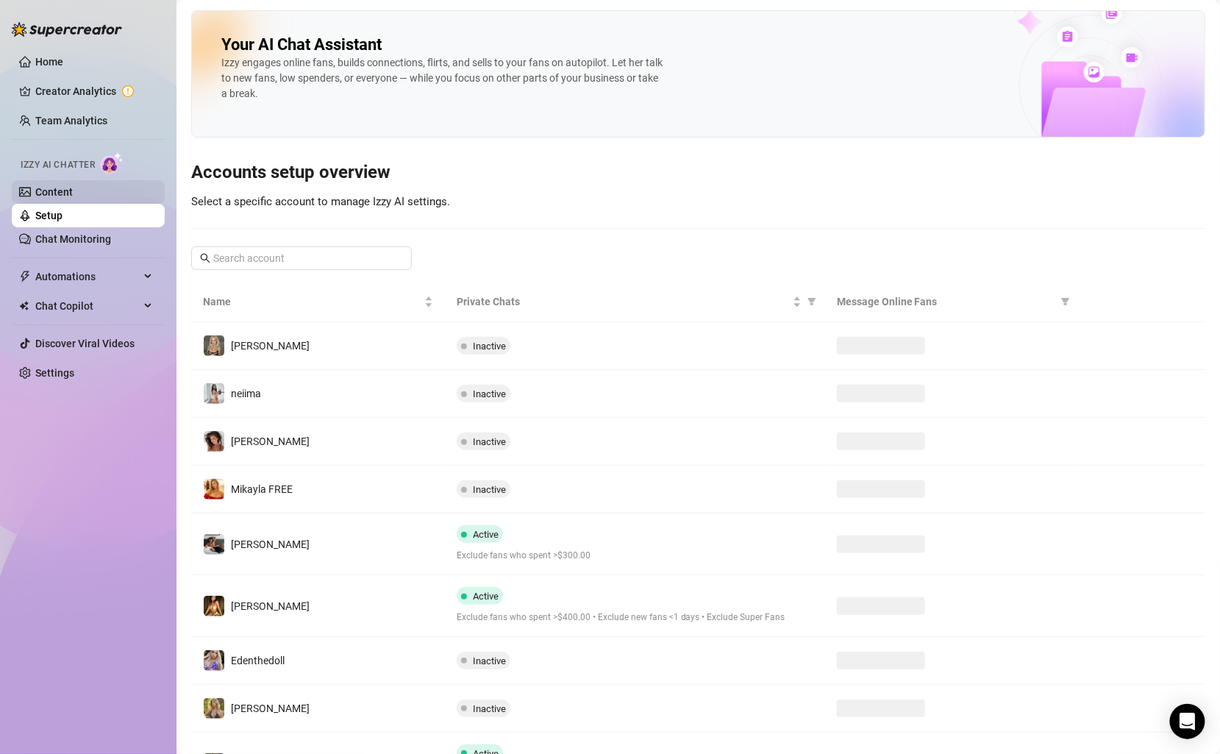
click at [73, 196] on link "Content" at bounding box center [54, 192] width 38 height 12
